Goal: Information Seeking & Learning: Learn about a topic

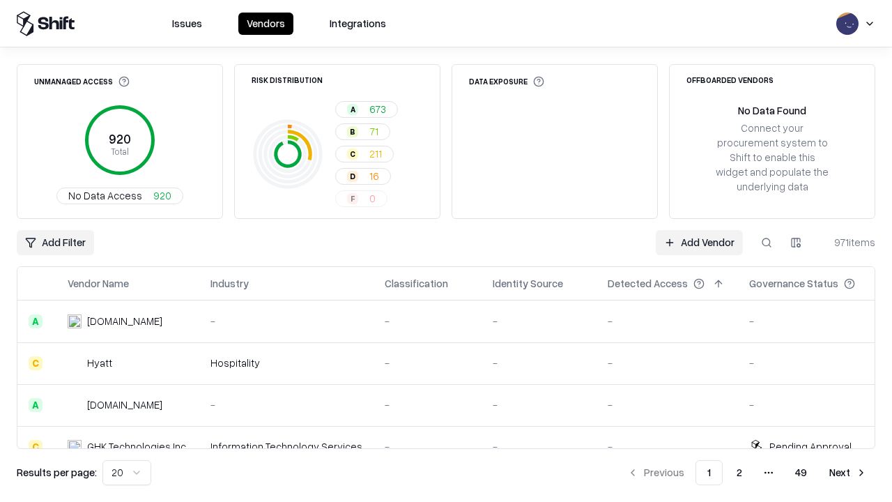
click at [127, 472] on html "Issues Vendors Integrations Unmanaged Access 920 Total No Data Access 920 Risk …" at bounding box center [446, 251] width 892 height 502
click at [848, 472] on button "Next" at bounding box center [848, 472] width 54 height 25
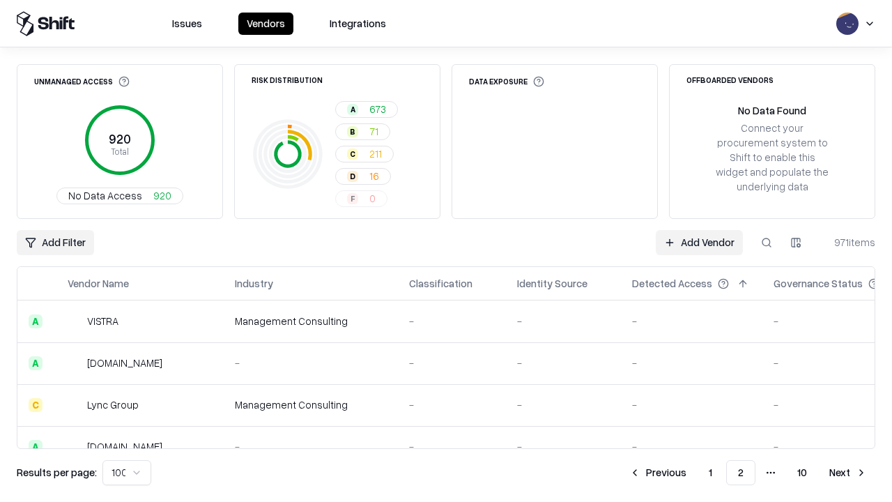
click at [848, 472] on button "Next" at bounding box center [848, 472] width 54 height 25
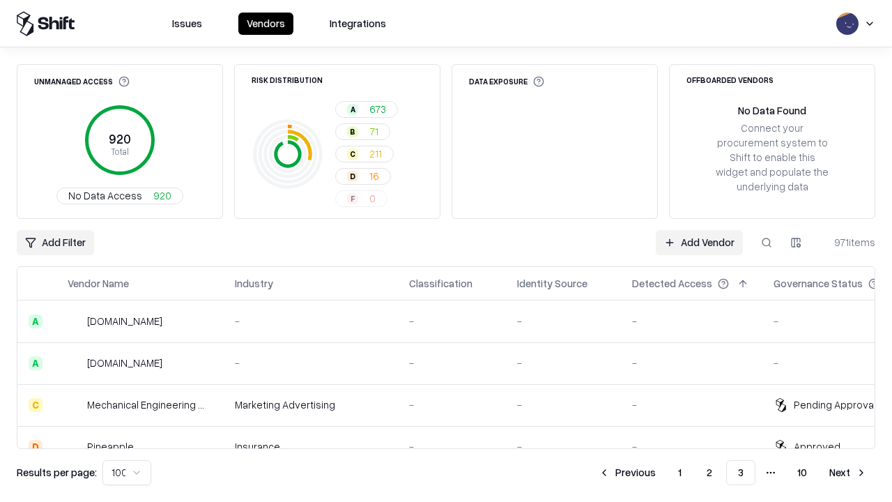
click at [848, 472] on button "Next" at bounding box center [848, 472] width 54 height 25
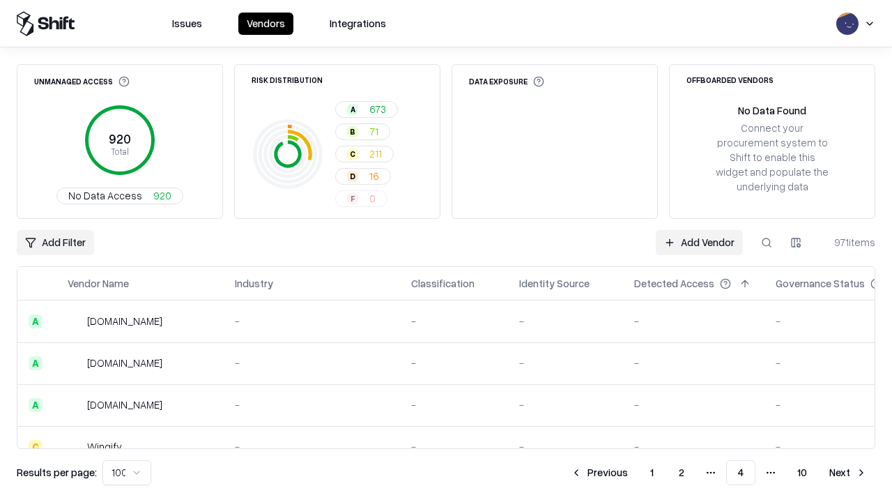
click at [848, 472] on button "Next" at bounding box center [848, 472] width 54 height 25
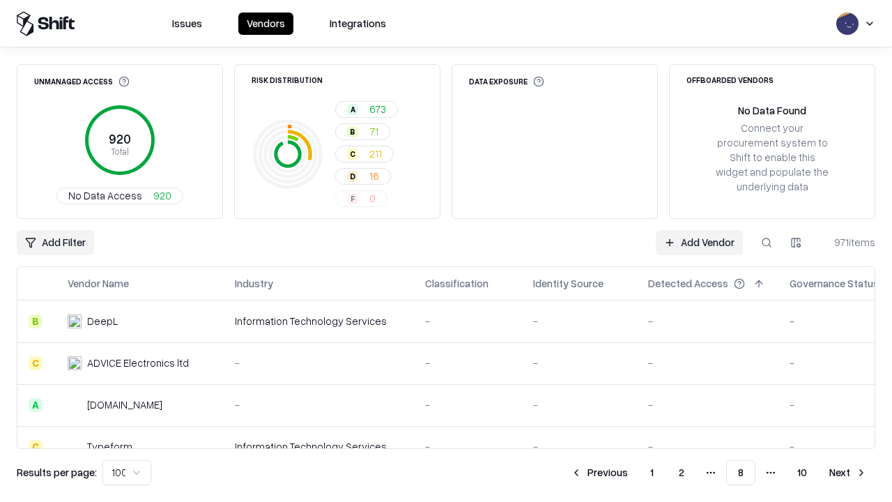
click at [848, 472] on button "Next" at bounding box center [848, 472] width 54 height 25
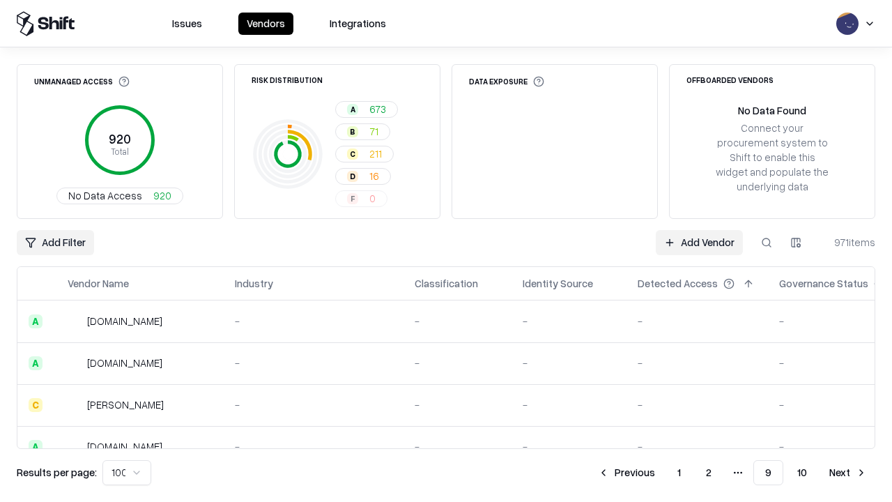
click at [848, 472] on button "Next" at bounding box center [848, 472] width 54 height 25
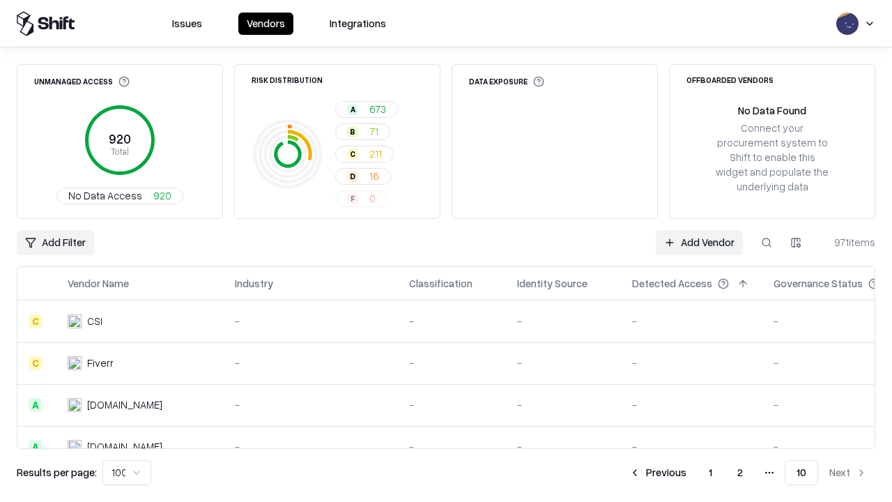
click at [658, 472] on button "Previous" at bounding box center [658, 472] width 74 height 25
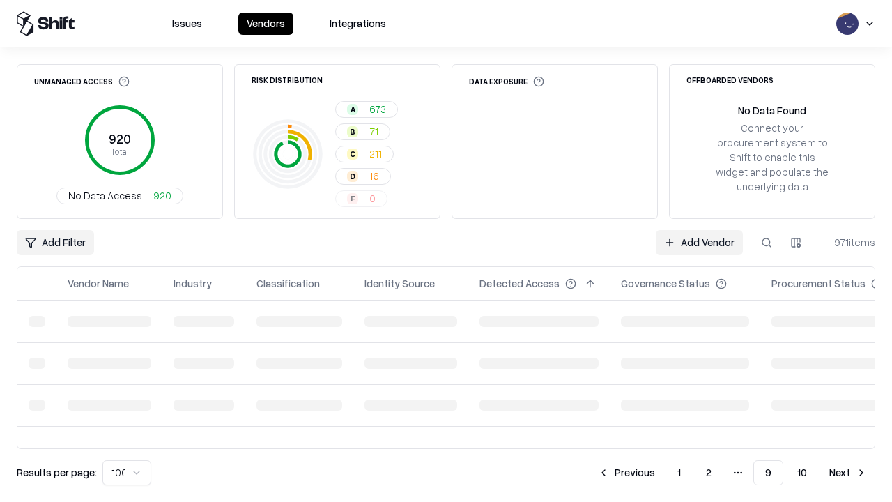
click at [626, 472] on button "Previous" at bounding box center [626, 472] width 74 height 25
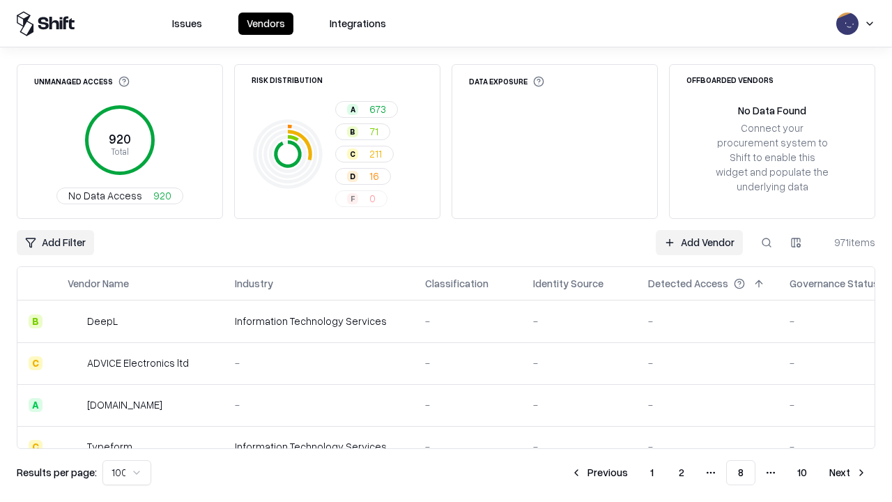
click at [599, 472] on button "Previous" at bounding box center [599, 472] width 74 height 25
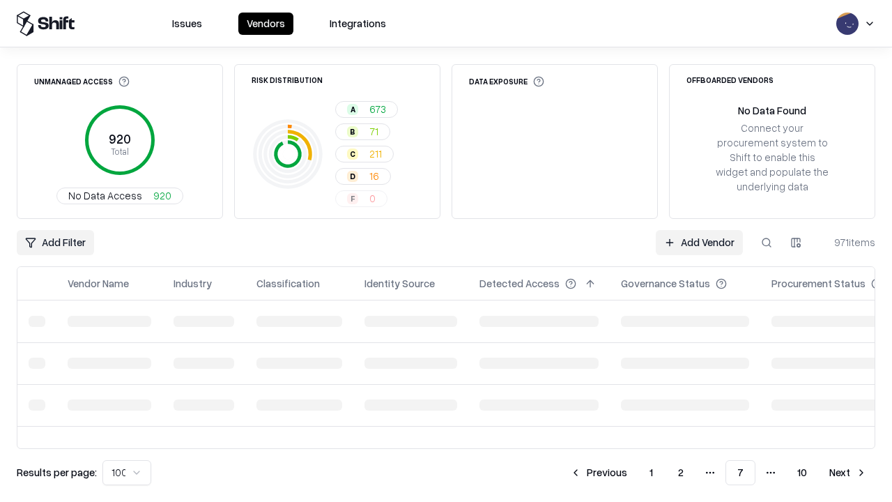
click at [598, 472] on button "Previous" at bounding box center [599, 472] width 74 height 25
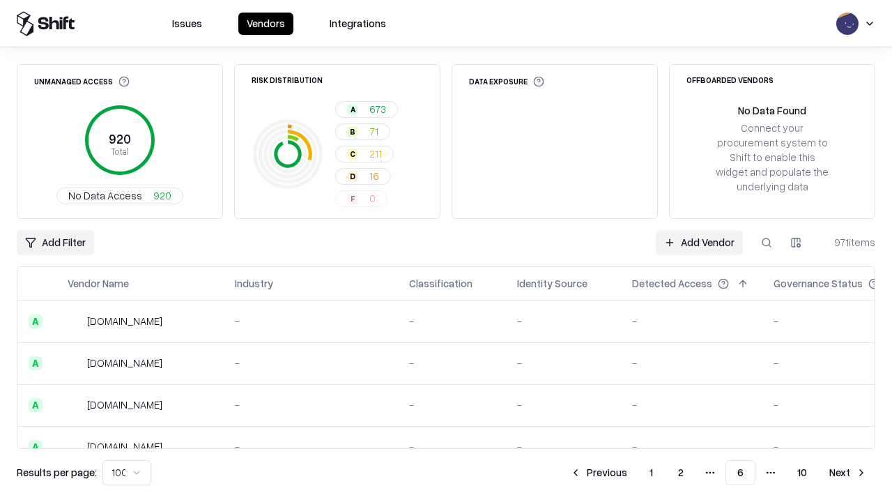
click at [598, 472] on button "Previous" at bounding box center [599, 472] width 74 height 25
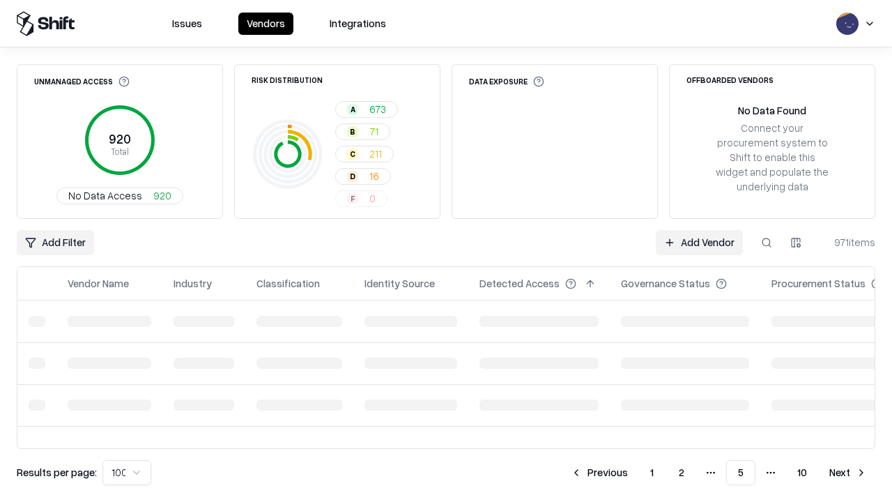
click at [599, 472] on button "Previous" at bounding box center [599, 472] width 74 height 25
